Goal: Information Seeking & Learning: Learn about a topic

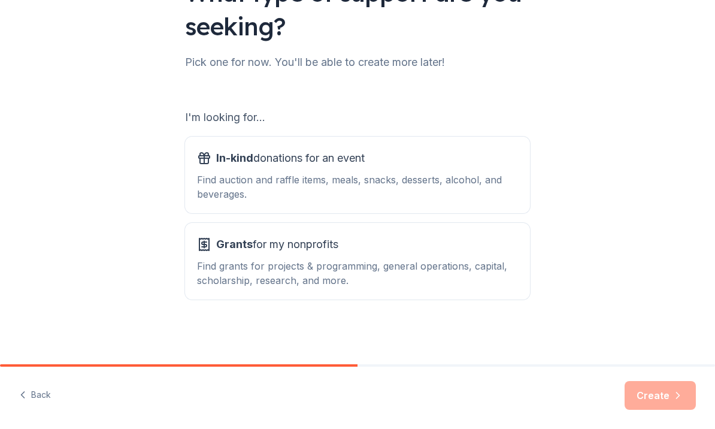
scroll to position [119, 0]
click at [459, 172] on div "In-kind donations for an event Find auction and raffle items, meals, snacks, de…" at bounding box center [357, 175] width 321 height 53
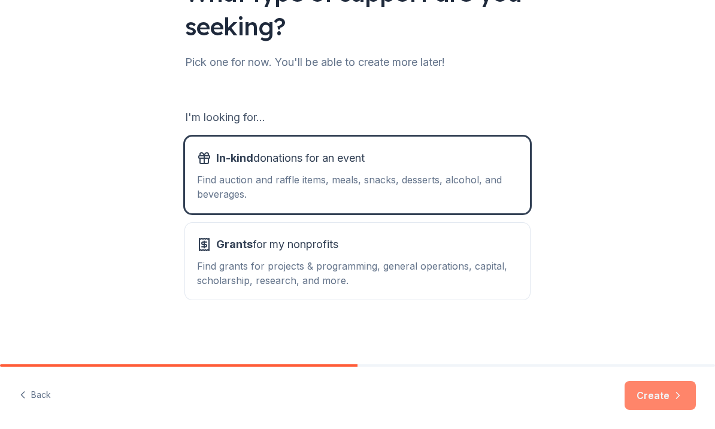
click at [665, 398] on button "Create" at bounding box center [660, 395] width 71 height 29
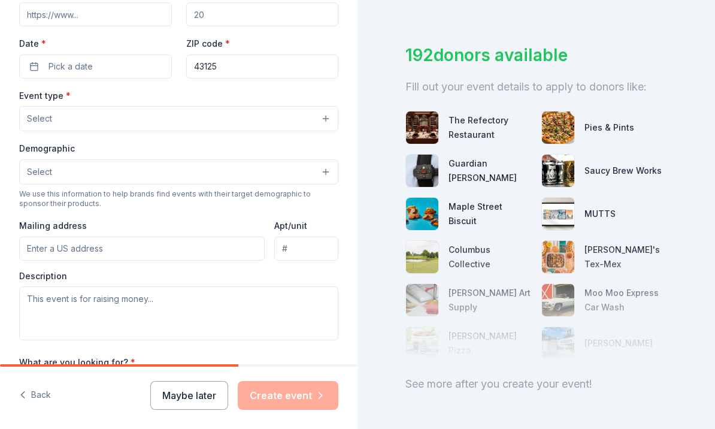
scroll to position [249, 0]
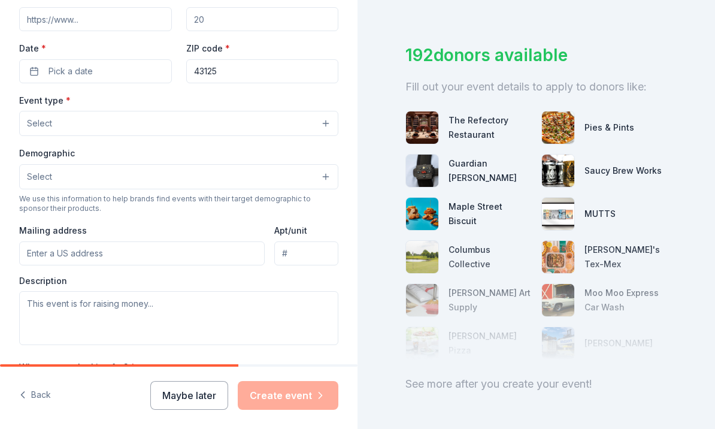
click at [332, 123] on button "Select" at bounding box center [178, 123] width 319 height 25
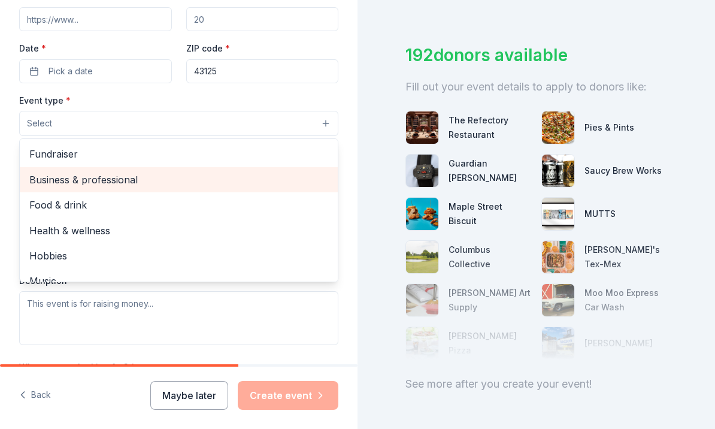
click at [246, 183] on span "Business & professional" at bounding box center [178, 180] width 299 height 16
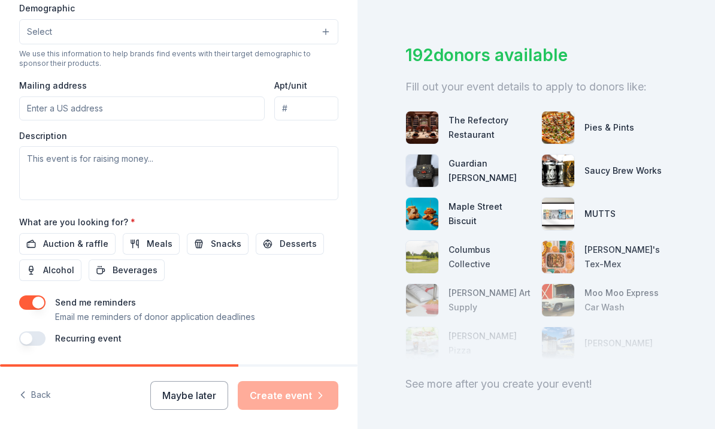
scroll to position [394, 0]
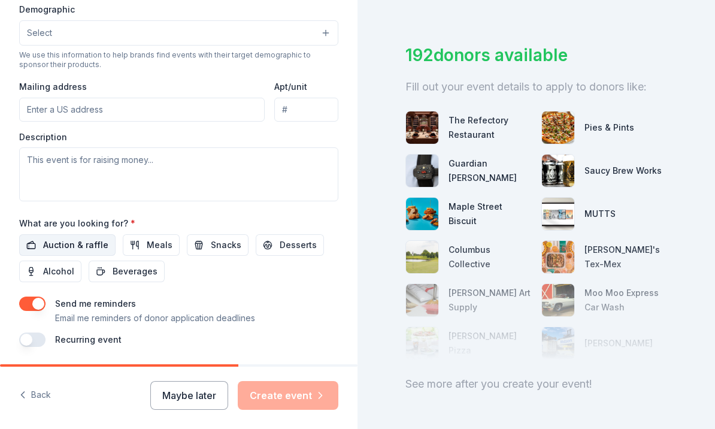
click at [56, 249] on span "Auction & raffle" at bounding box center [75, 245] width 65 height 14
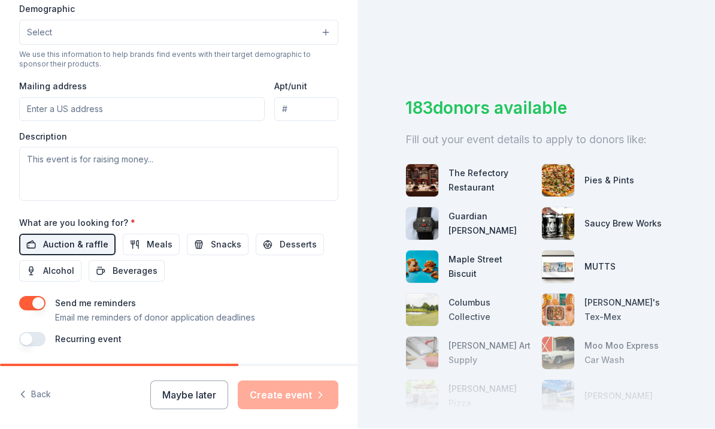
scroll to position [0, 0]
click at [619, 312] on div at bounding box center [537, 354] width 262 height 120
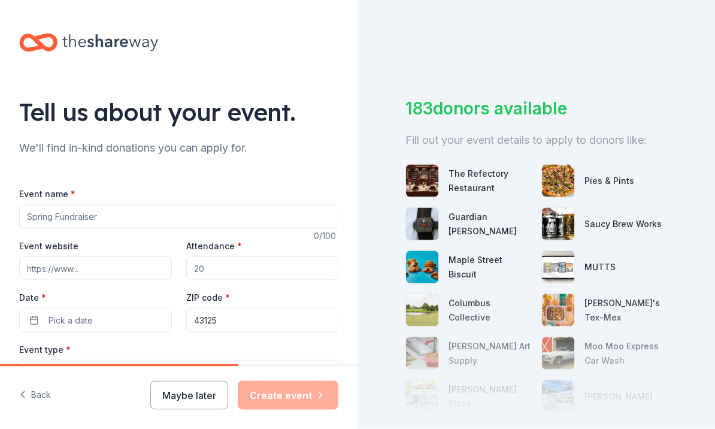
scroll to position [22, 0]
click at [178, 407] on button "Maybe later" at bounding box center [189, 395] width 78 height 29
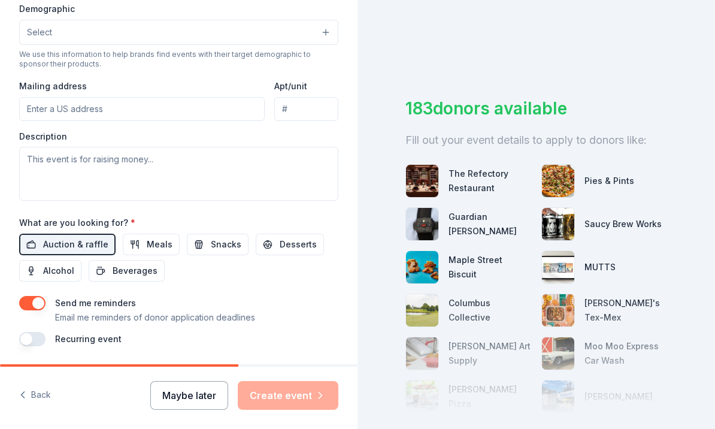
scroll to position [394, 0]
click at [50, 408] on button "Back" at bounding box center [35, 395] width 32 height 25
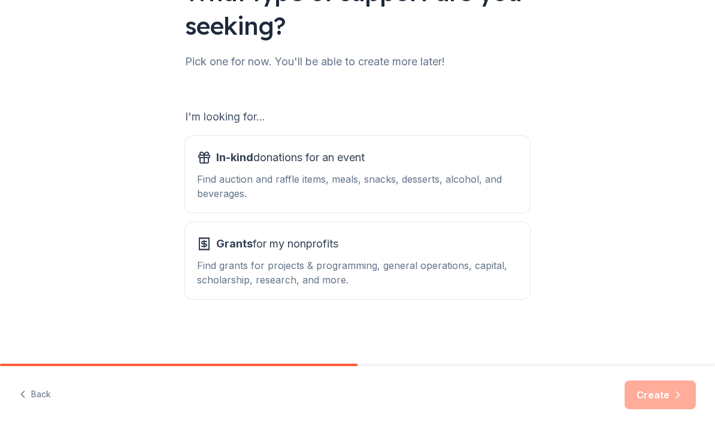
scroll to position [119, 0]
click at [203, 263] on div "Find grants for projects & programming, general operations, capital, scholarshi…" at bounding box center [357, 273] width 321 height 29
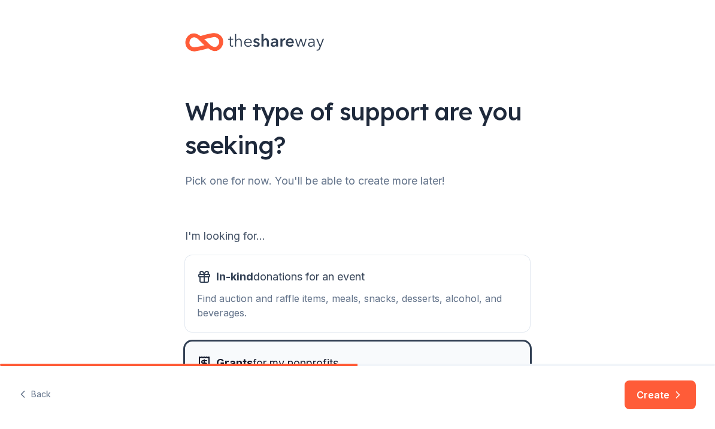
scroll to position [0, 0]
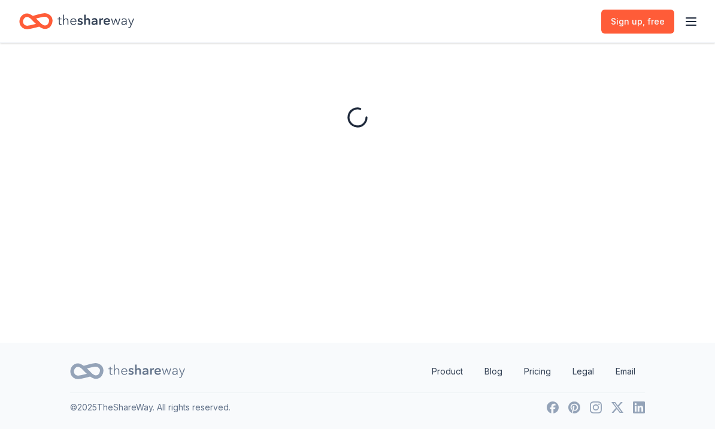
scroll to position [41, 0]
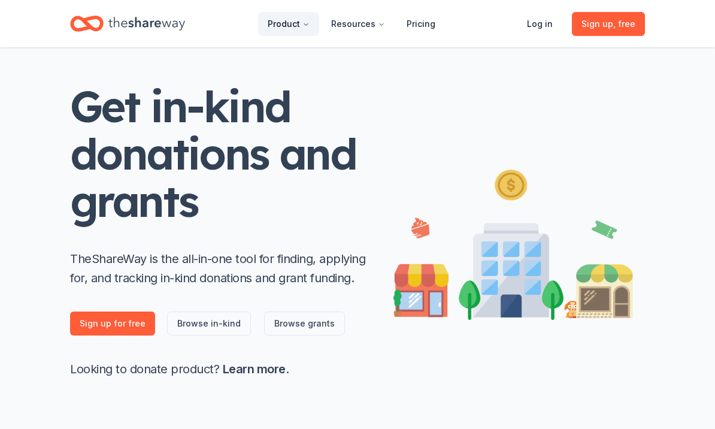
click at [302, 25] on button "Product" at bounding box center [288, 24] width 61 height 24
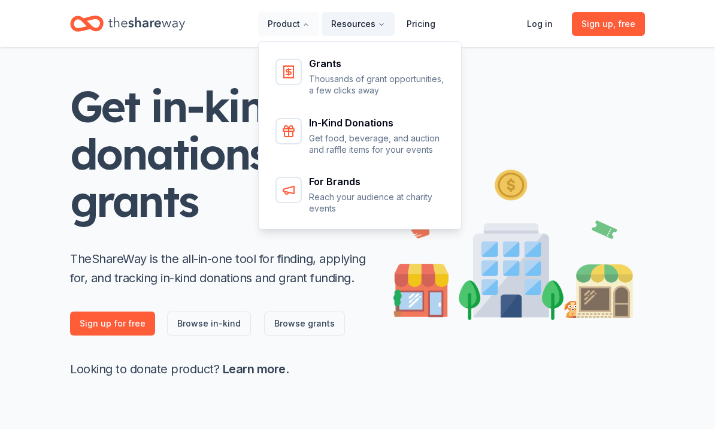
click at [368, 23] on button "Resources" at bounding box center [358, 24] width 73 height 24
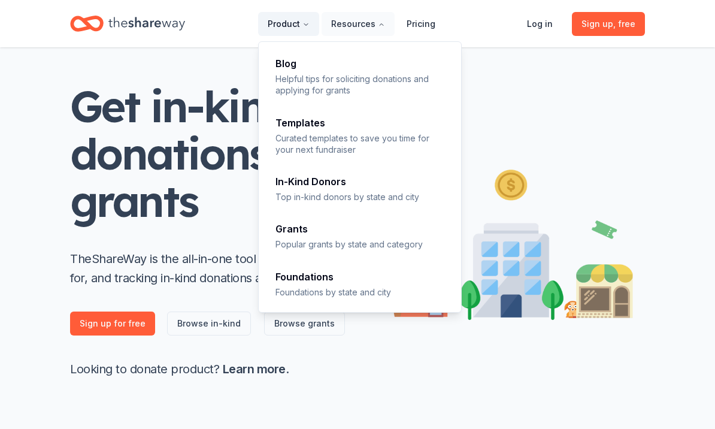
click at [283, 26] on button "Product" at bounding box center [288, 24] width 61 height 24
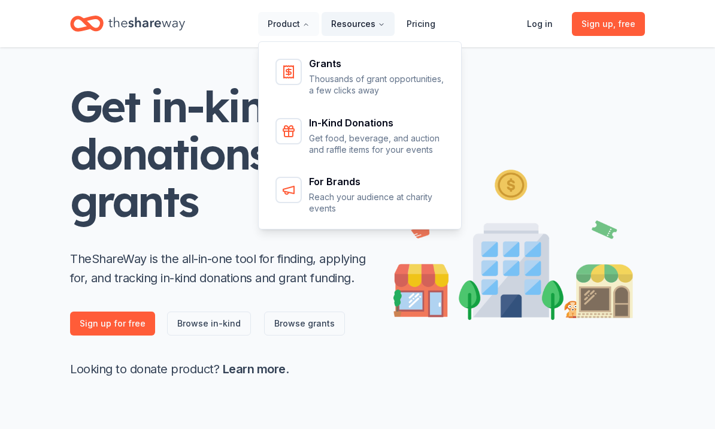
click at [357, 26] on button "Resources" at bounding box center [358, 24] width 73 height 24
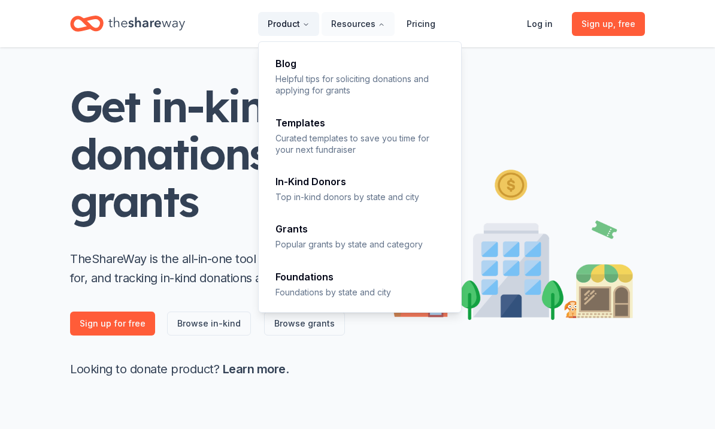
click at [284, 32] on button "Product" at bounding box center [288, 24] width 61 height 24
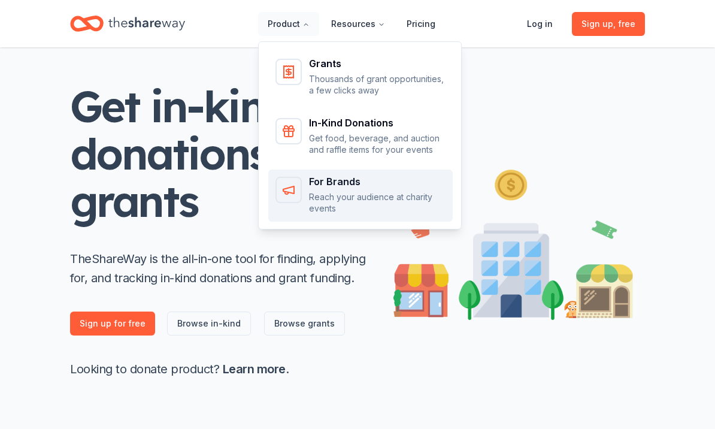
click at [316, 208] on p "Reach your audience at charity events" at bounding box center [377, 202] width 137 height 23
